Goal: Task Accomplishment & Management: Manage account settings

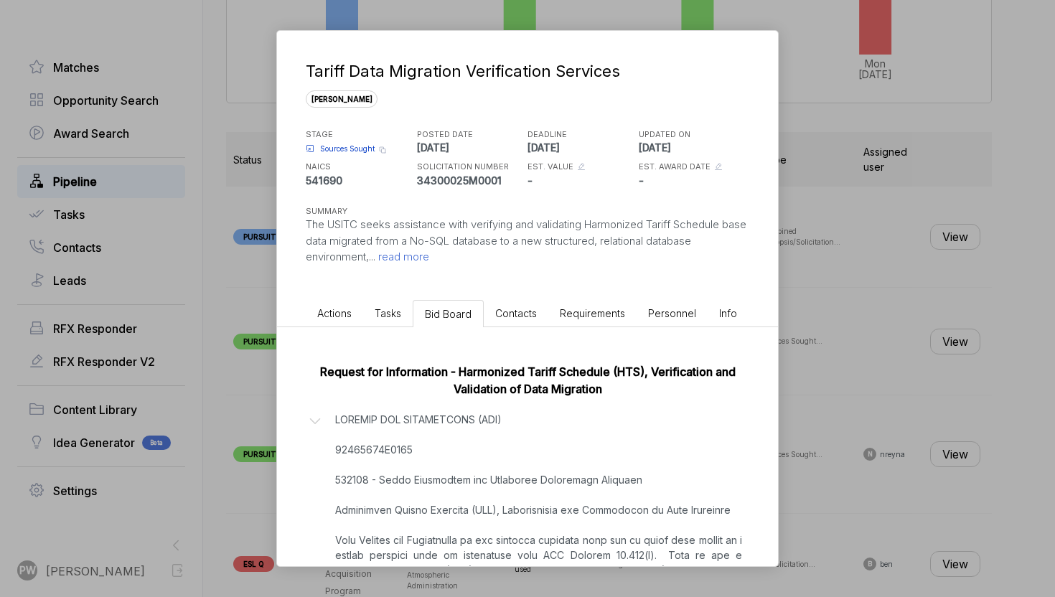
click at [938, 409] on div "Tariff Data Migration Verification Services [PERSON_NAME] STAGE Sources Sought …" at bounding box center [527, 298] width 1055 height 597
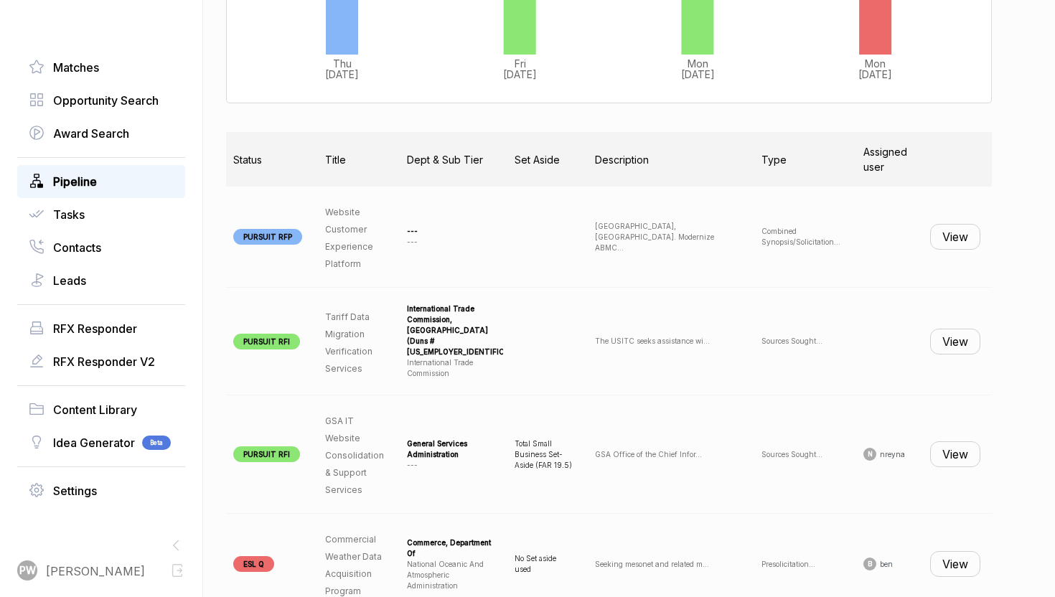
scroll to position [493, 0]
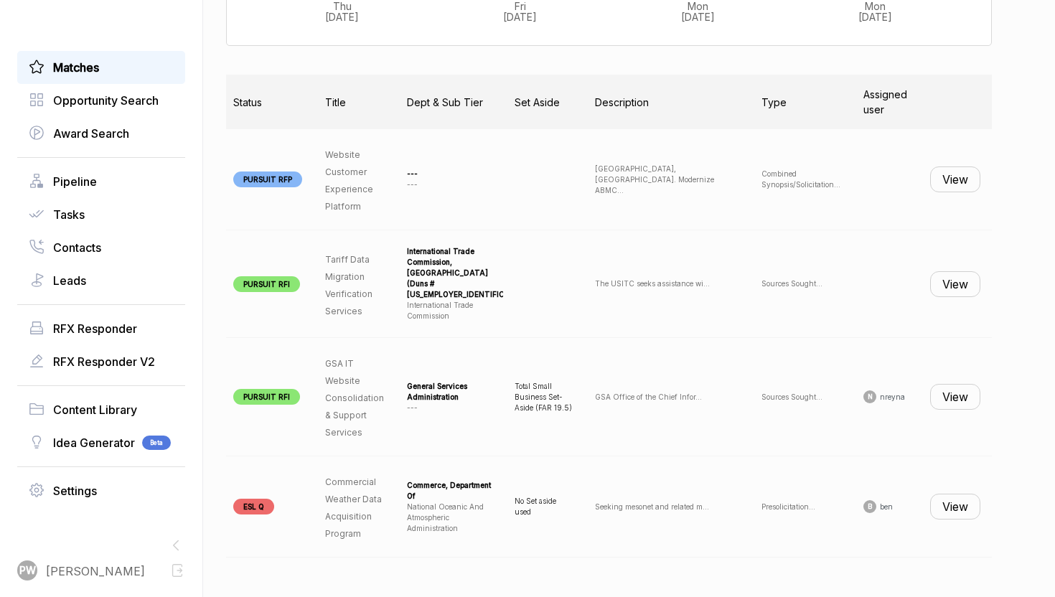
click at [118, 67] on link "Matches" at bounding box center [101, 67] width 145 height 17
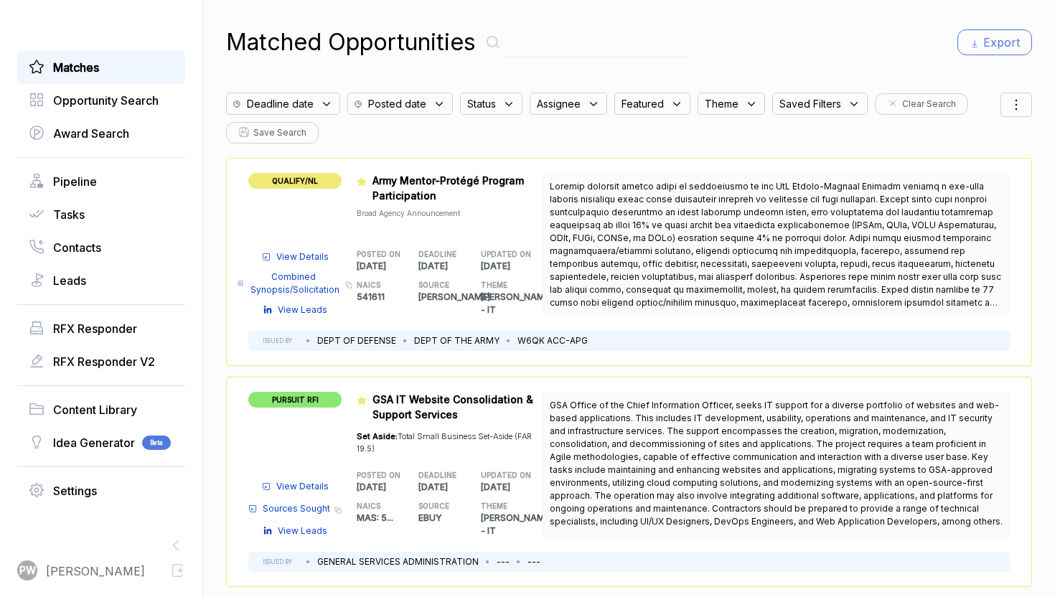
click at [314, 106] on div "Deadline date" at bounding box center [283, 104] width 114 height 22
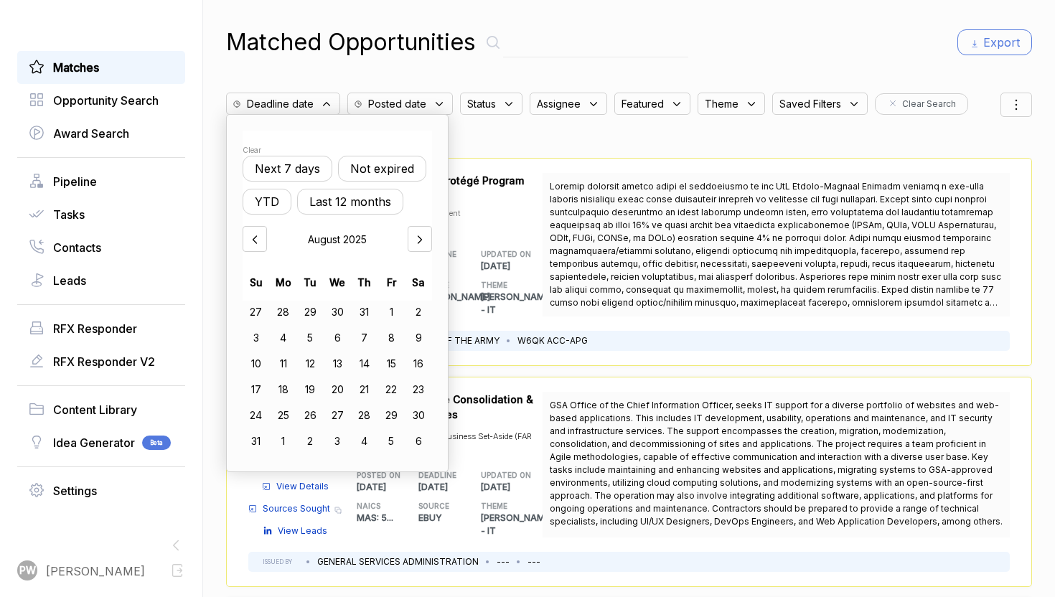
click at [358, 159] on button "Not expired" at bounding box center [382, 169] width 88 height 26
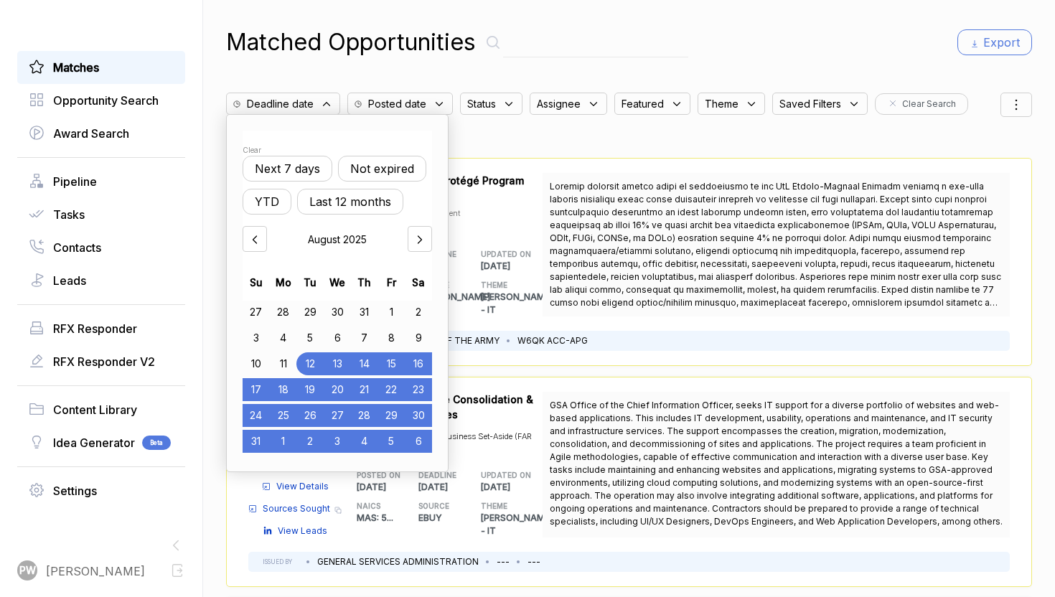
click at [490, 113] on div "Status" at bounding box center [491, 104] width 62 height 22
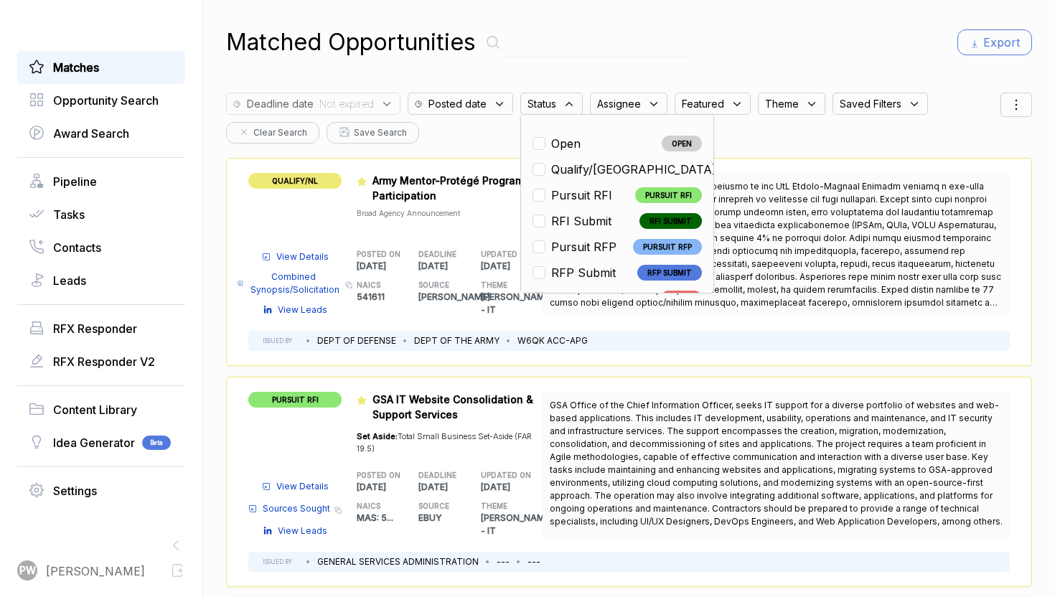
click at [543, 141] on div "Open" at bounding box center [560, 143] width 55 height 17
checkbox input "true"
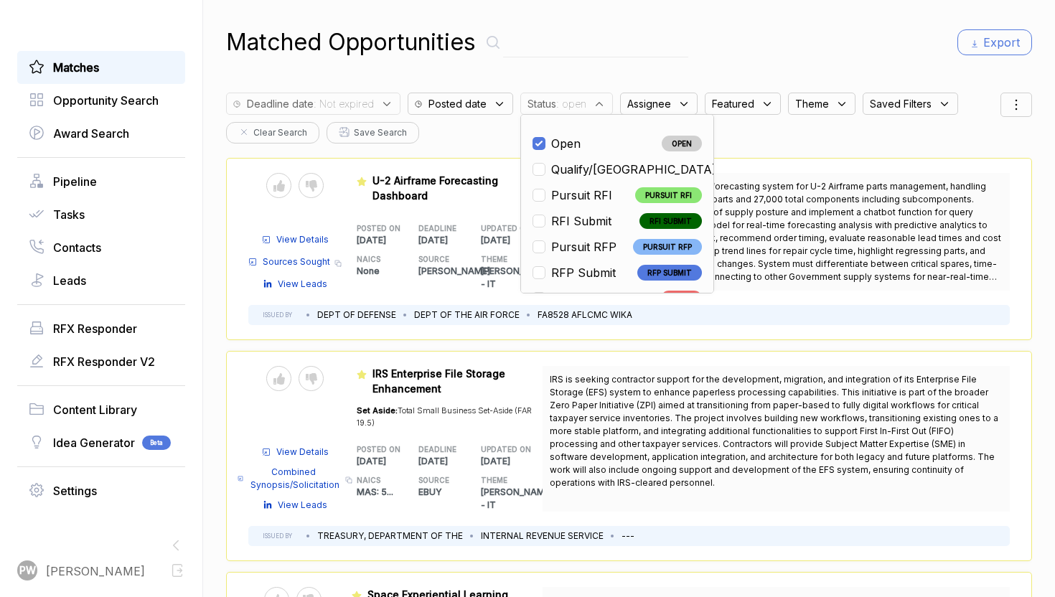
click at [469, 541] on div "Send to Pipeline Reject View Details Combined Synopsis/Solicitation Copy link V…" at bounding box center [629, 456] width 806 height 210
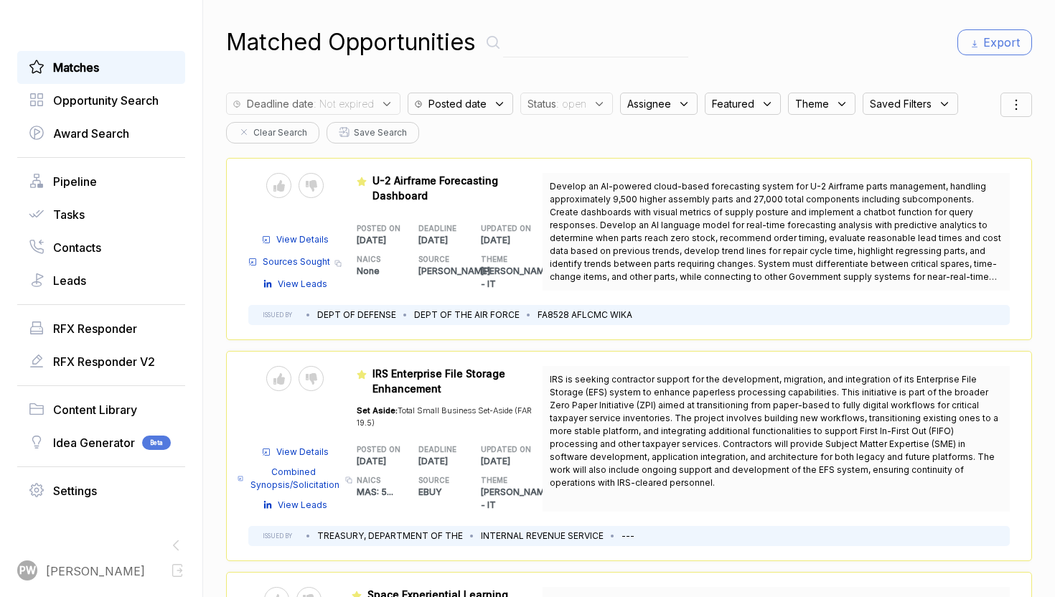
scroll to position [407, 0]
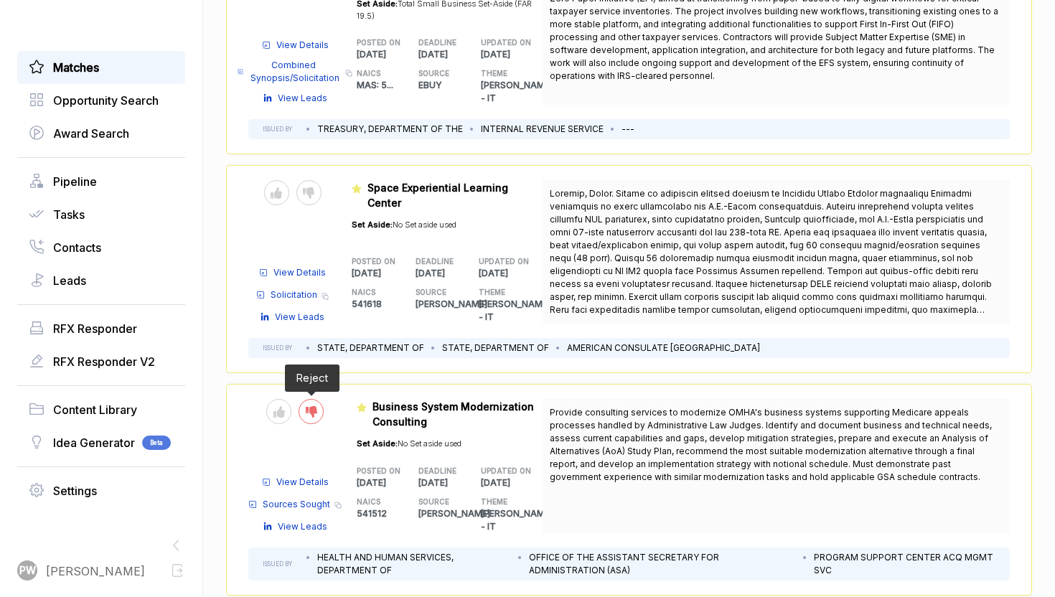
click at [321, 401] on div at bounding box center [311, 411] width 25 height 25
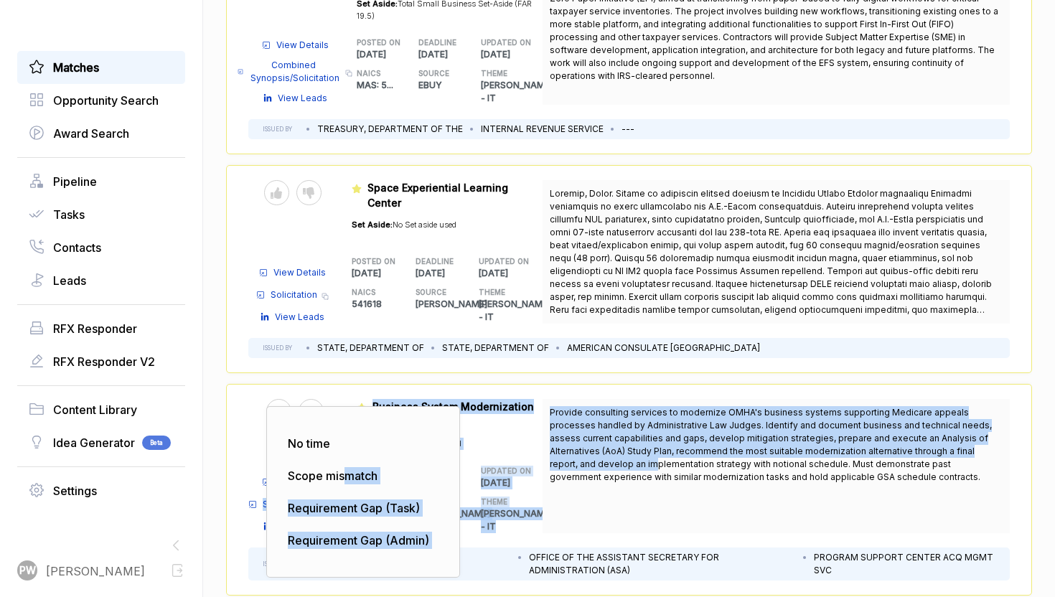
drag, startPoint x: 344, startPoint y: 465, endPoint x: 551, endPoint y: 464, distance: 207.5
click at [553, 460] on div "No time Scope mismatch Requirement Gap (Task) Requirement Gap (Admin) Send to P…" at bounding box center [629, 466] width 762 height 134
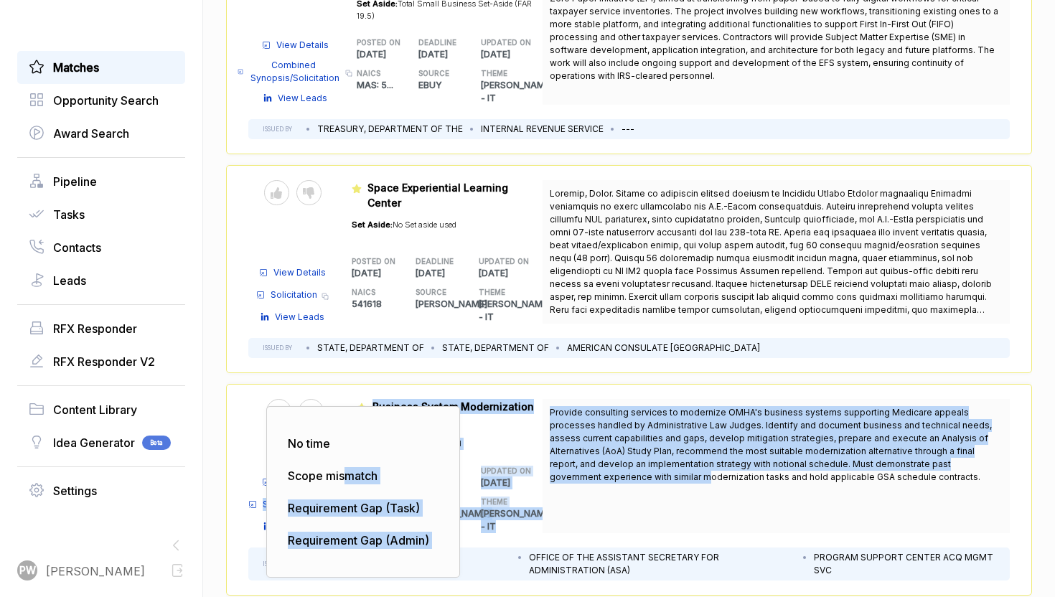
click at [551, 464] on span "Provide consulting services to modernize OMHA's business systems supporting Med…" at bounding box center [771, 444] width 442 height 75
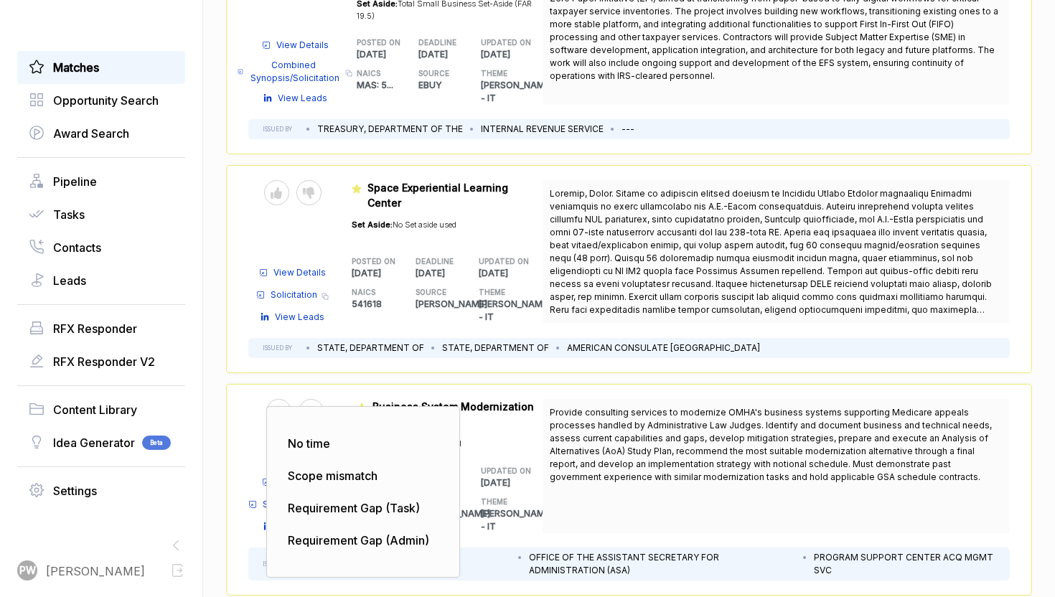
click at [551, 464] on span "Provide consulting services to modernize OMHA's business systems supporting Med…" at bounding box center [771, 444] width 442 height 75
click at [276, 399] on div "No time Scope mismatch Requirement Gap (Task) Requirement Gap (Admin)" at bounding box center [363, 488] width 194 height 179
click at [324, 437] on span "No time" at bounding box center [309, 444] width 42 height 14
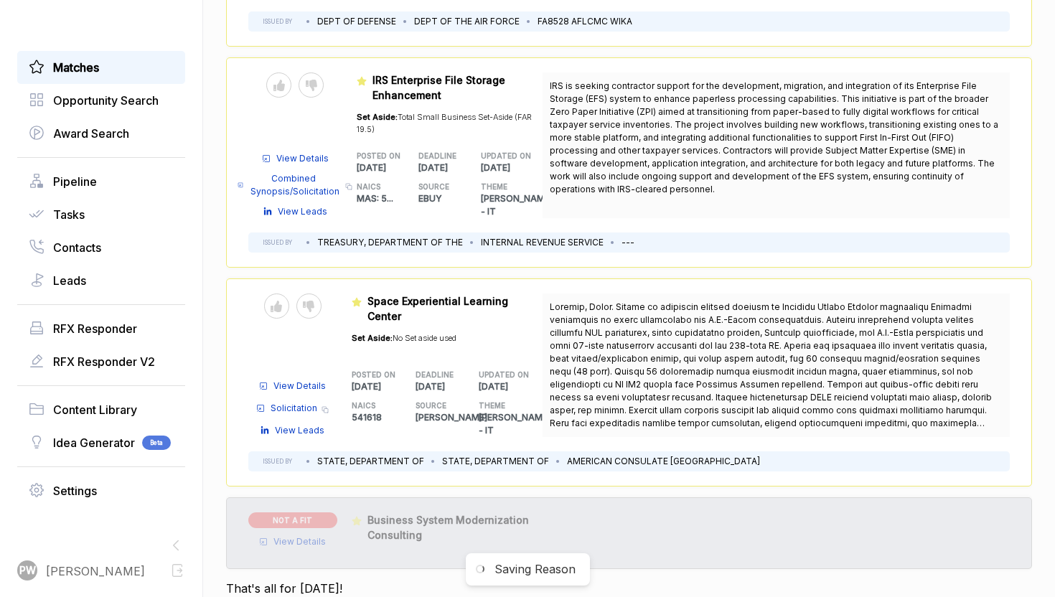
scroll to position [281, 0]
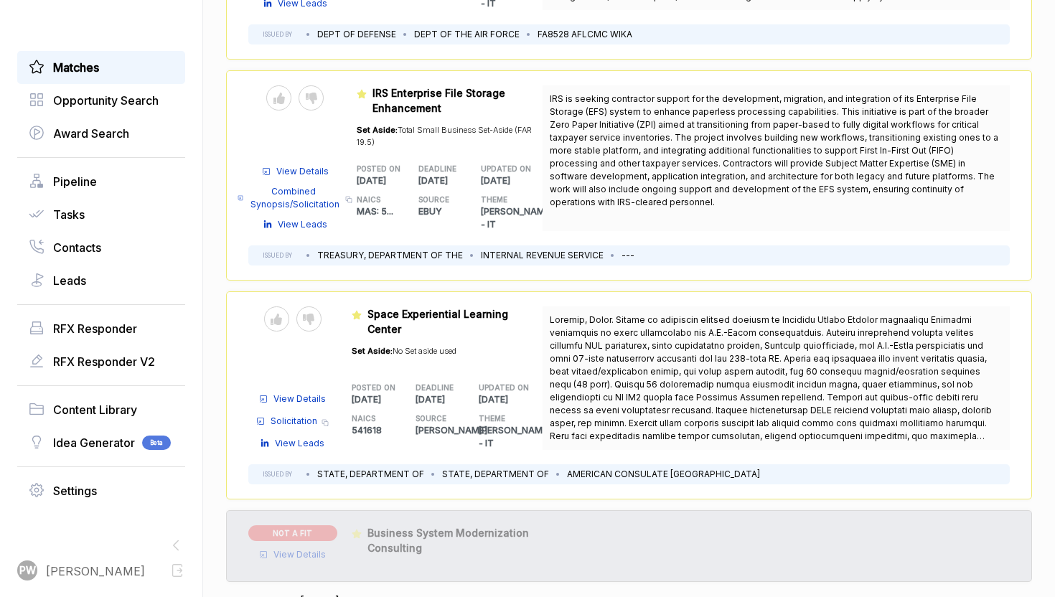
click at [447, 442] on div "Send to Pipeline Reject View Details Solicitation Copy link View Leads Featured…" at bounding box center [629, 395] width 806 height 208
click at [427, 356] on div "Set Aside: No Set aside used" at bounding box center [404, 352] width 105 height 30
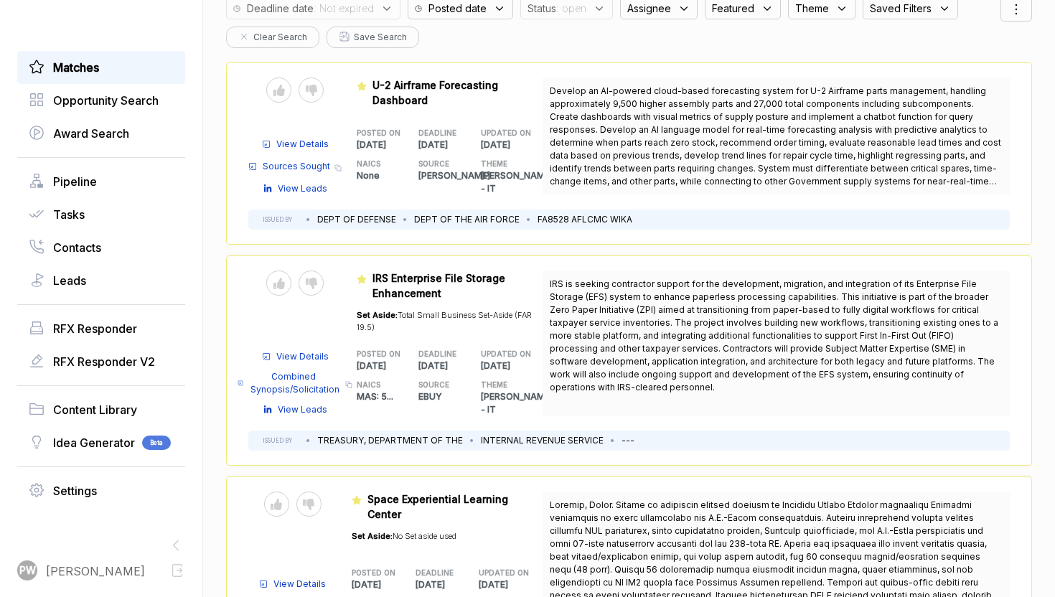
scroll to position [0, 0]
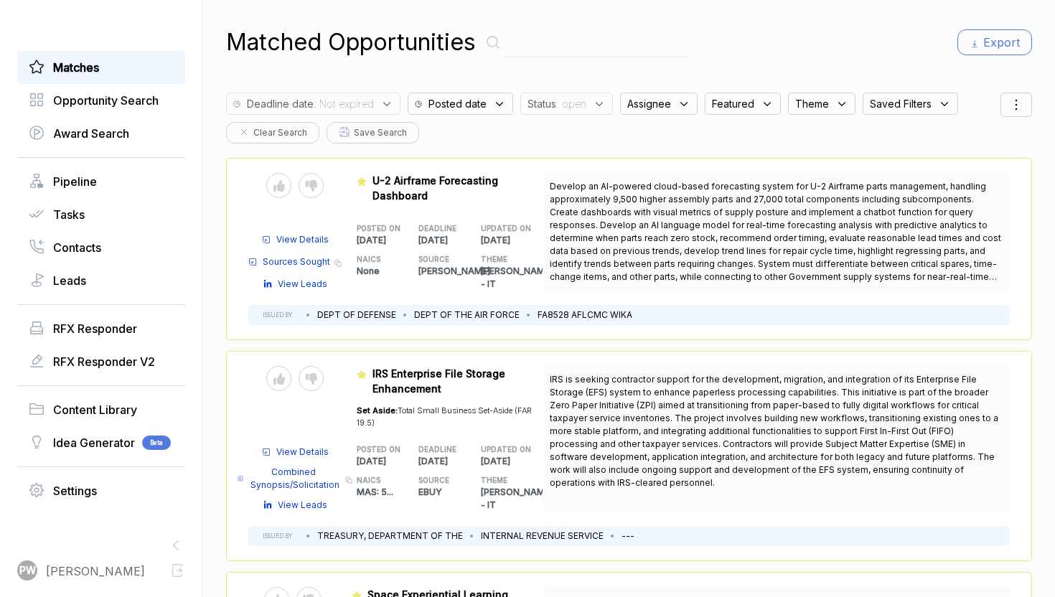
click at [125, 161] on div "Matches Opportunity Search Award Search Pipeline Tasks Contacts Leads RFX Respo…" at bounding box center [101, 279] width 168 height 457
